Goal: Task Accomplishment & Management: Use online tool/utility

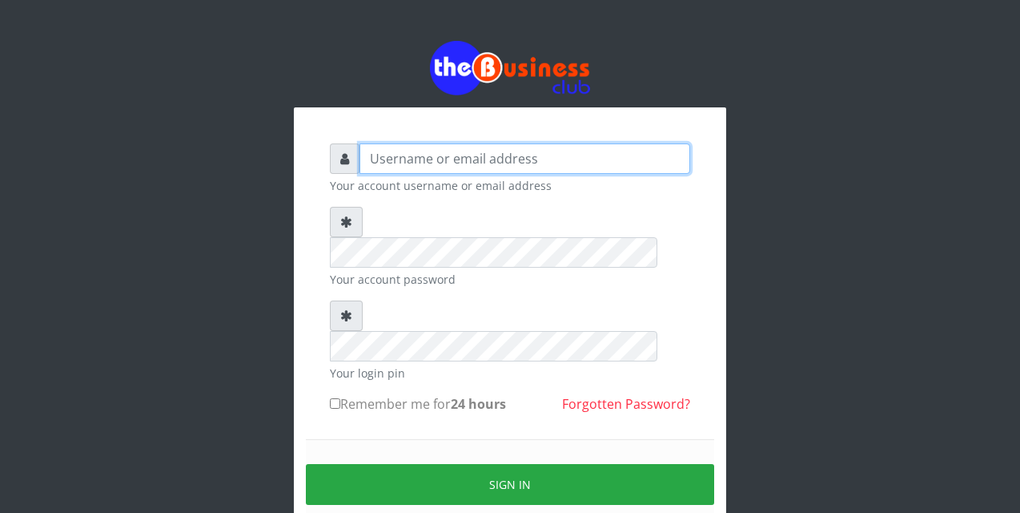
click at [368, 158] on input "text" at bounding box center [525, 158] width 331 height 30
type input "siesther"
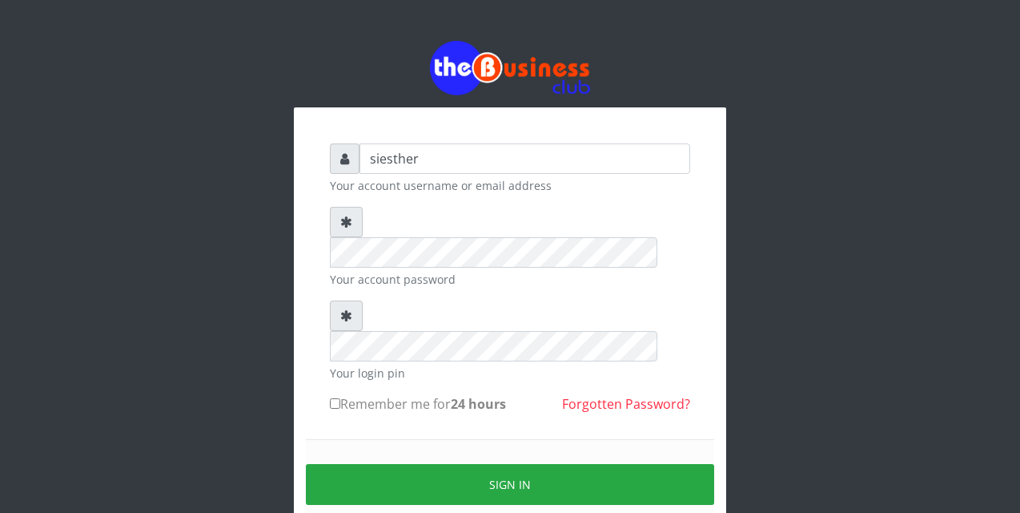
click at [363, 373] on form "siesther Your account username or email address Your account password Your logi…" at bounding box center [510, 355] width 360 height 424
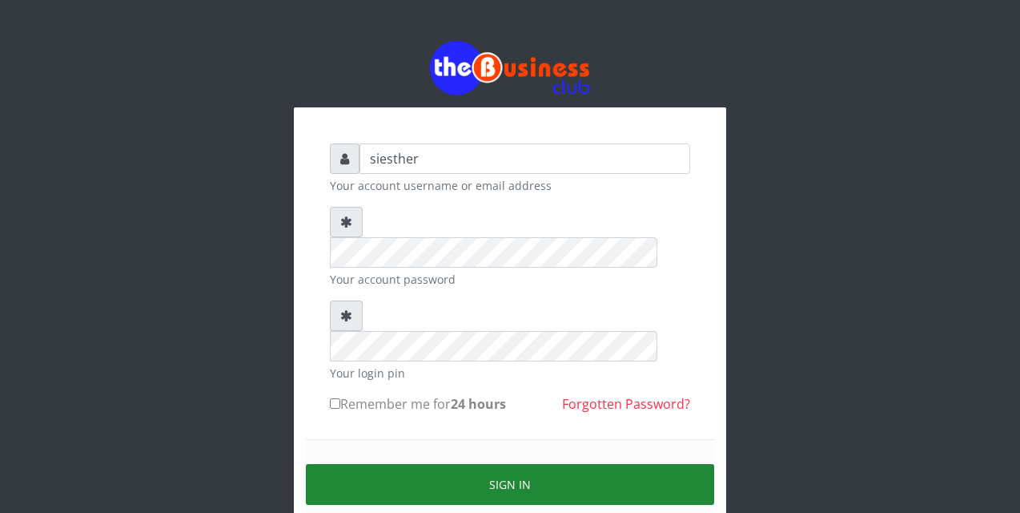
click at [497, 464] on button "Sign in" at bounding box center [510, 484] width 408 height 41
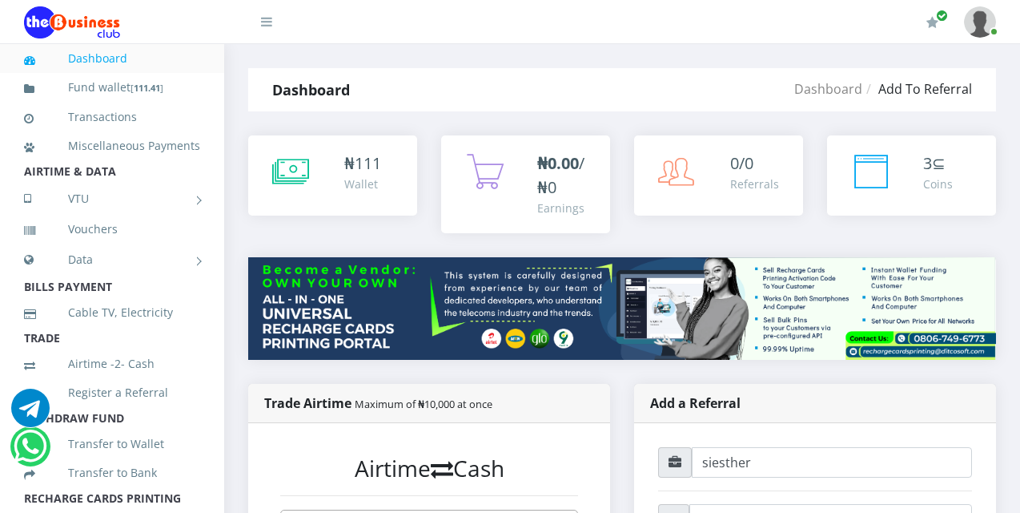
scroll to position [32, 0]
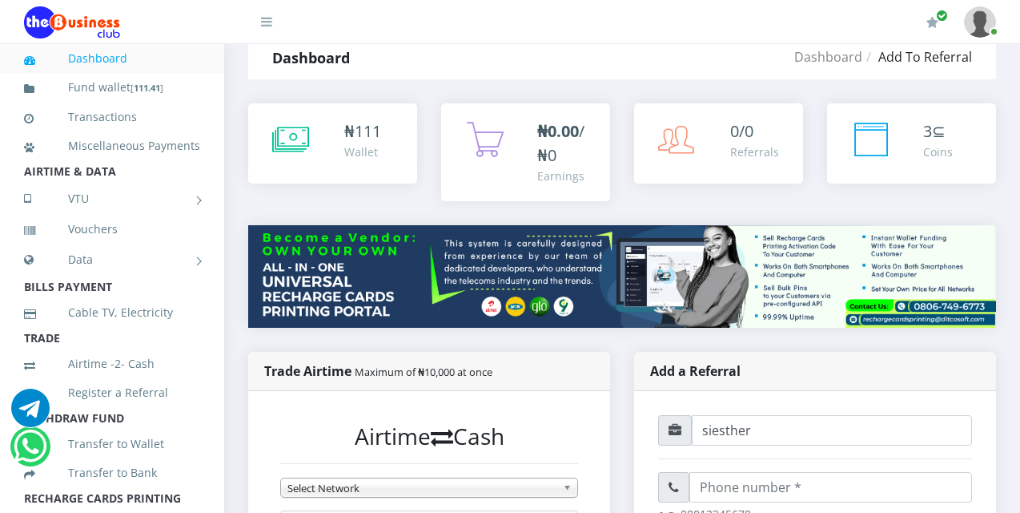
click at [199, 429] on li "WITHDRAW FUND" at bounding box center [112, 418] width 224 height 22
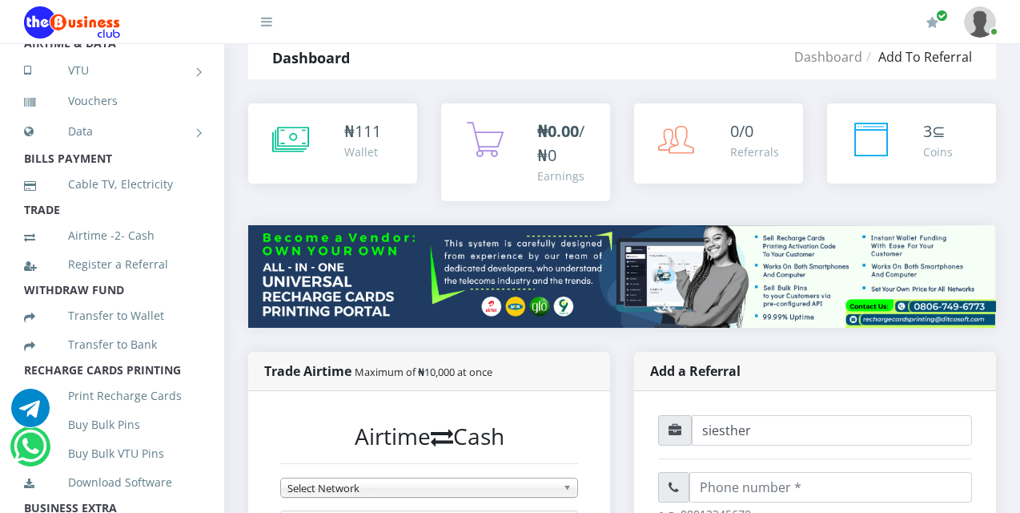
scroll to position [160, 0]
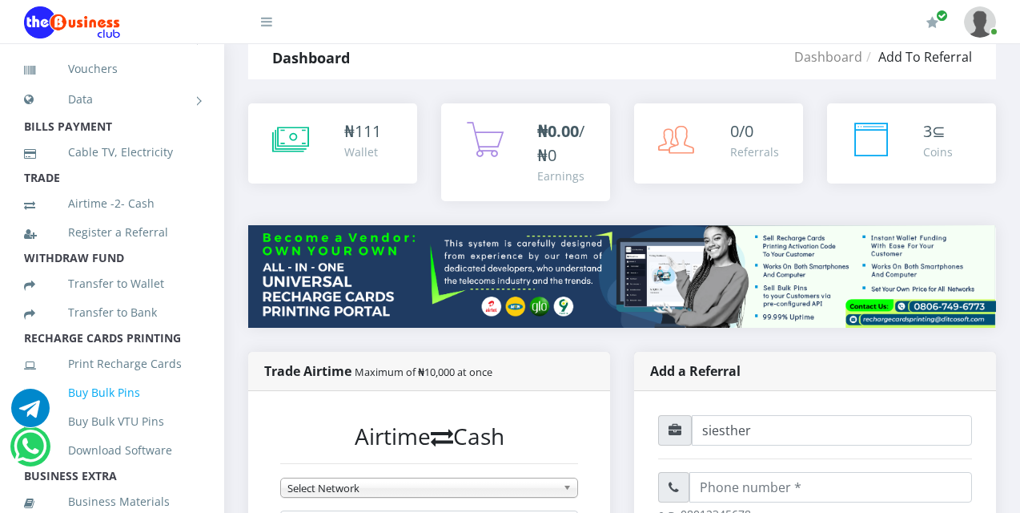
click at [106, 411] on link "Buy Bulk Pins" at bounding box center [112, 392] width 176 height 37
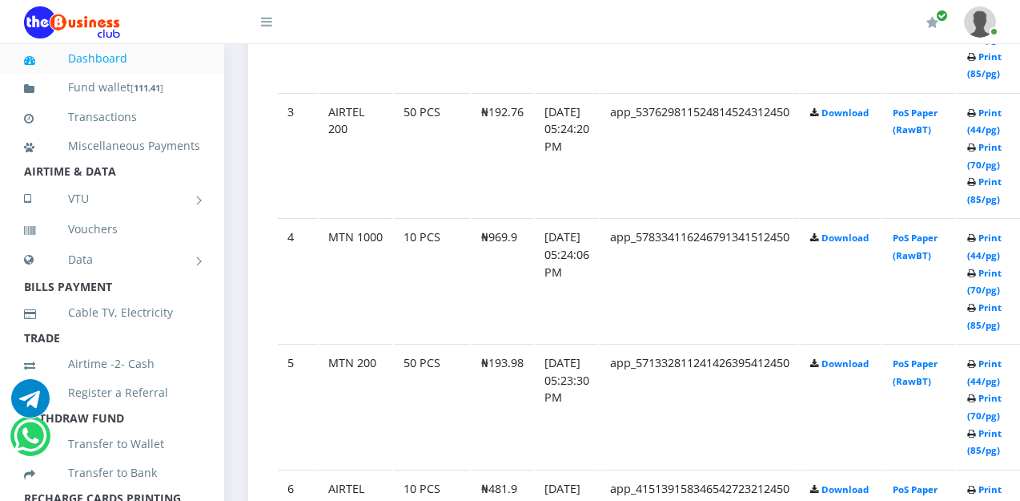
scroll to position [1185, 0]
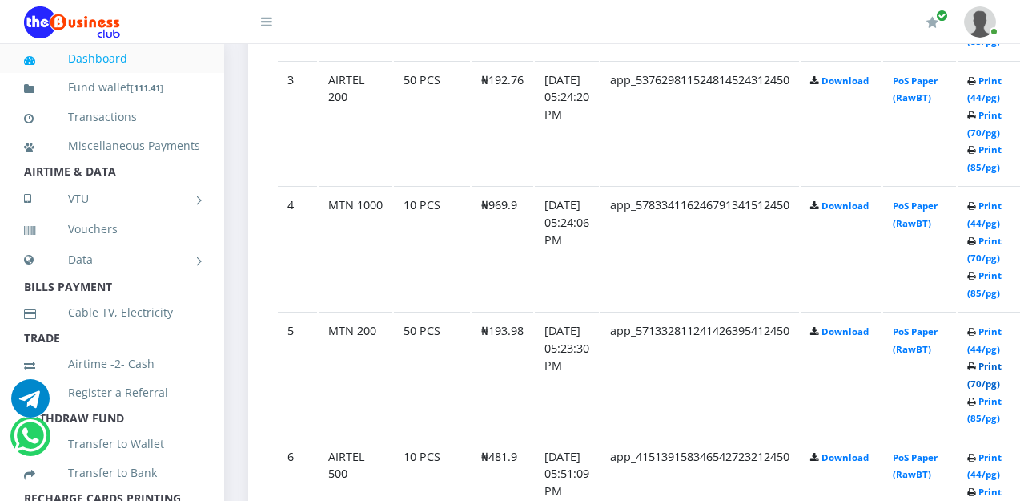
click at [1002, 370] on link "Print (70/pg)" at bounding box center [984, 375] width 34 height 30
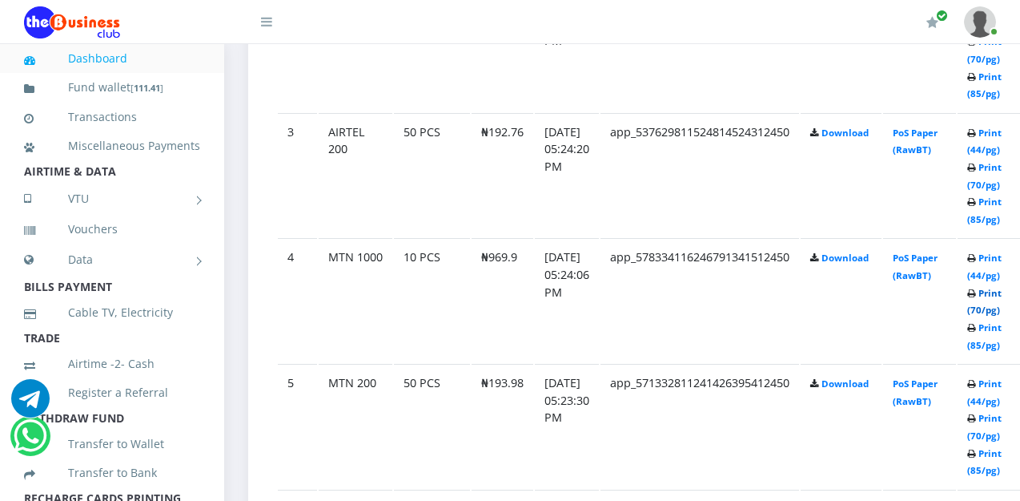
click at [1002, 296] on link "Print (70/pg)" at bounding box center [984, 302] width 34 height 30
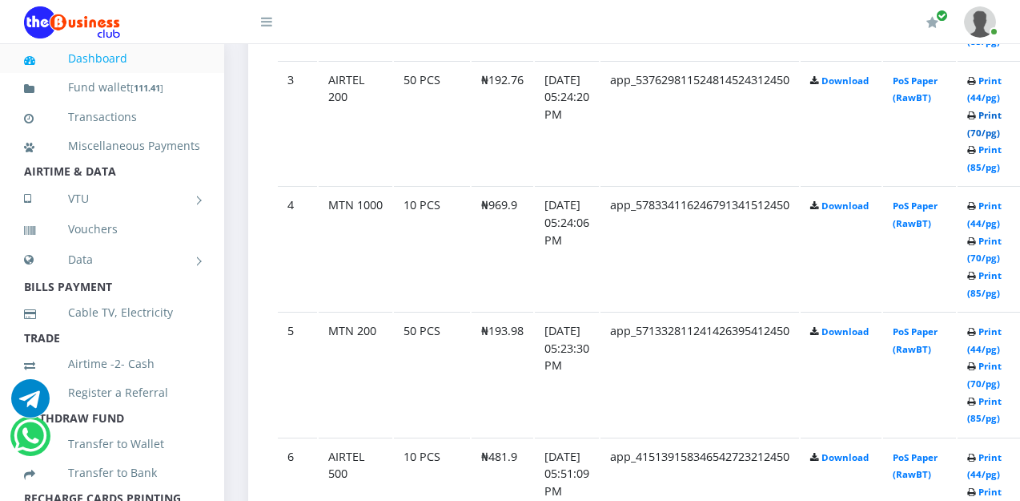
click at [1002, 123] on link "Print (70/pg)" at bounding box center [984, 124] width 34 height 30
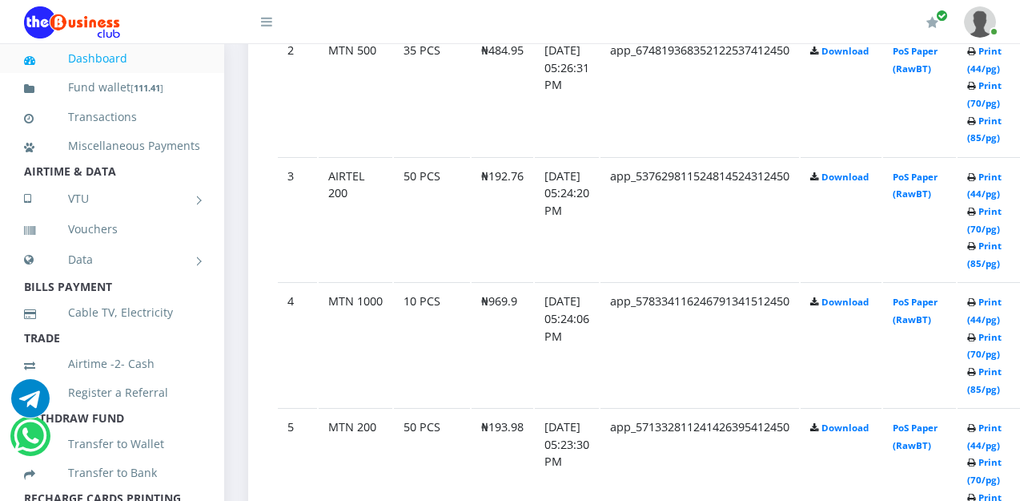
scroll to position [1057, 0]
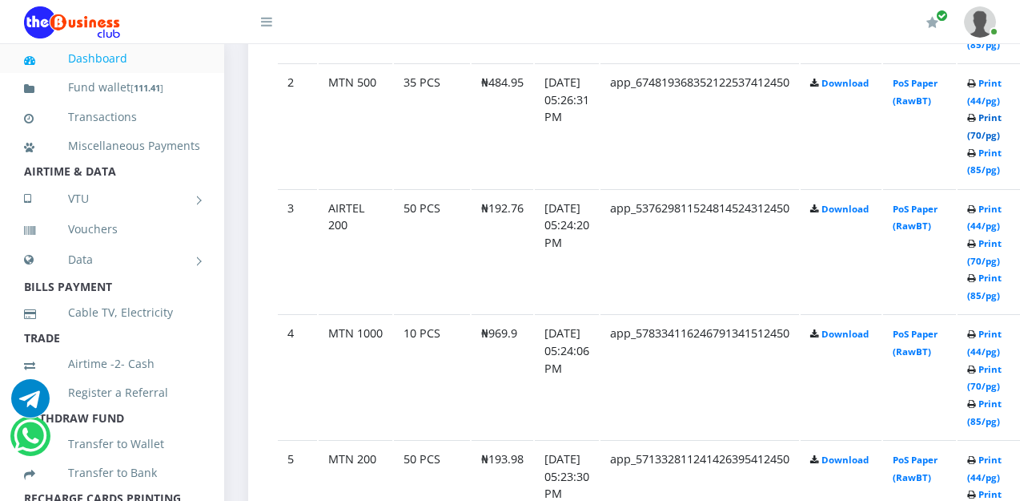
click at [1002, 119] on link "Print (70/pg)" at bounding box center [984, 126] width 34 height 30
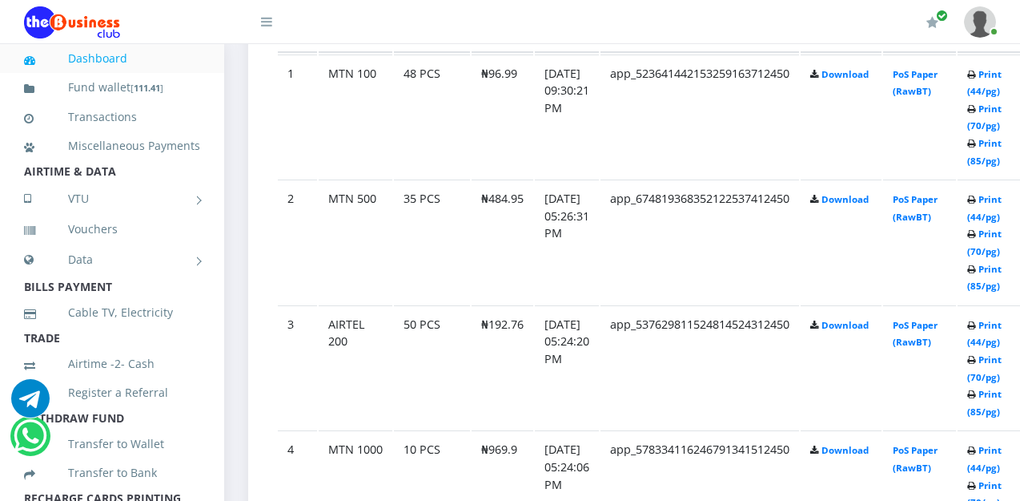
scroll to position [909, 0]
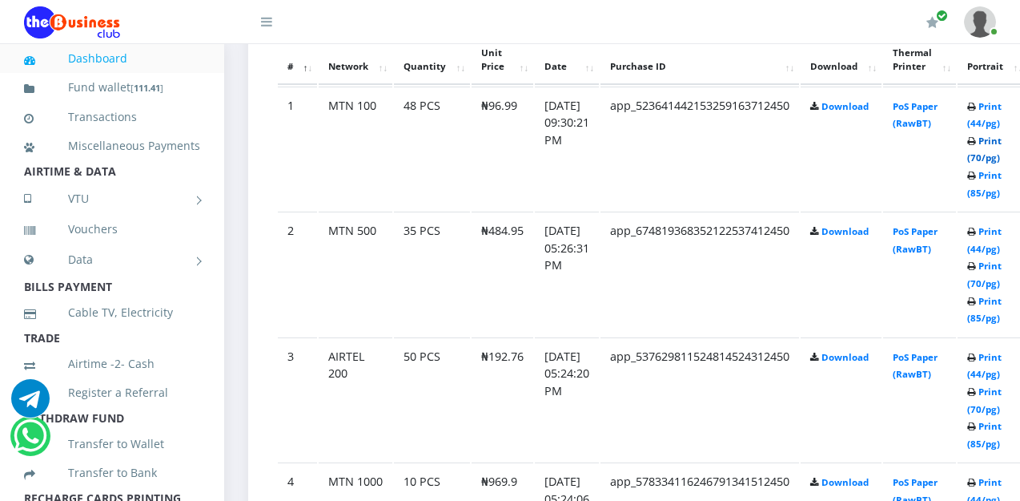
click at [1002, 146] on link "Print (70/pg)" at bounding box center [984, 150] width 34 height 30
click at [993, 31] on link at bounding box center [980, 22] width 32 height 44
click at [924, 113] on link "Logout" at bounding box center [936, 112] width 104 height 26
